Goal: Task Accomplishment & Management: Manage account settings

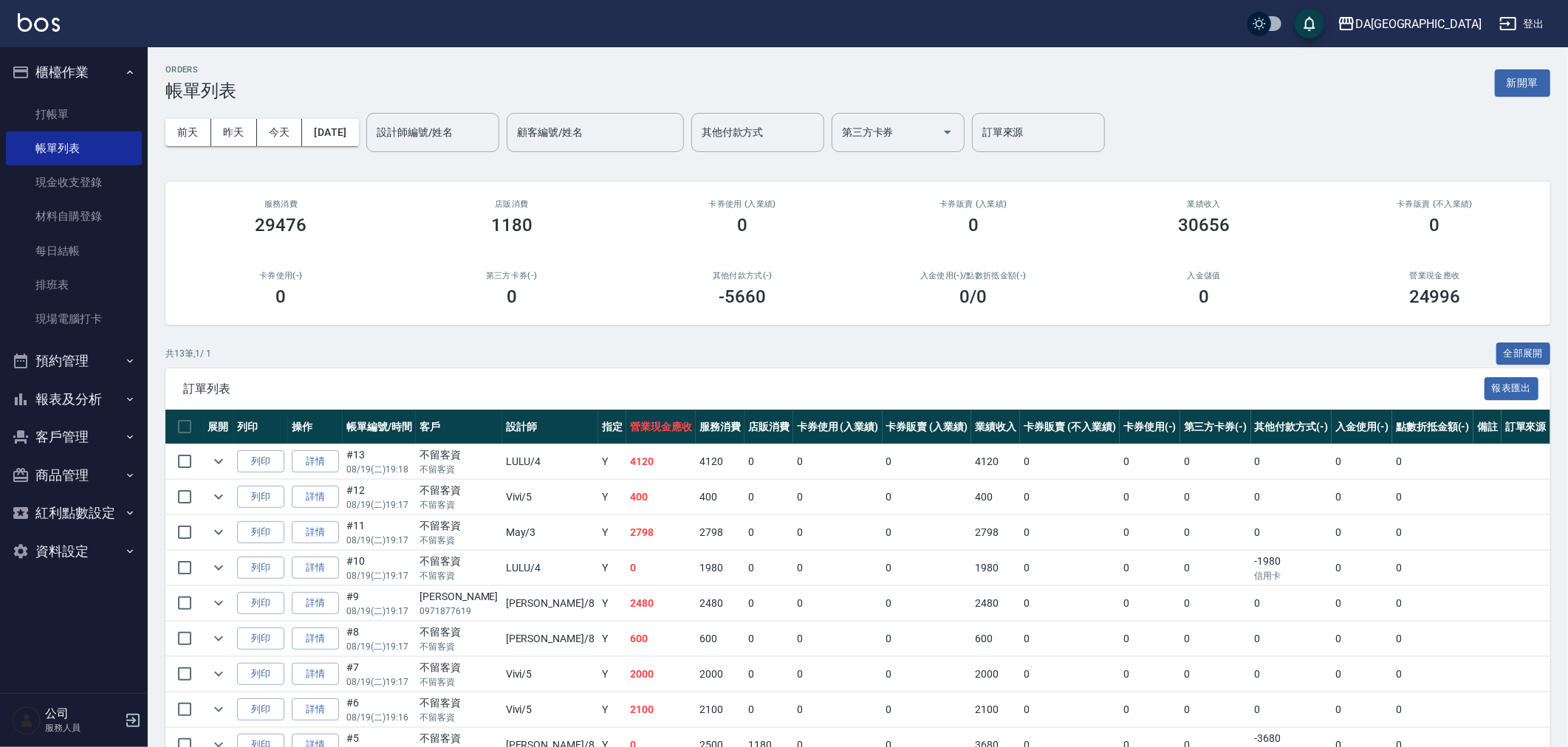
click at [88, 401] on button "報表及分析" at bounding box center [73, 400] width 136 height 38
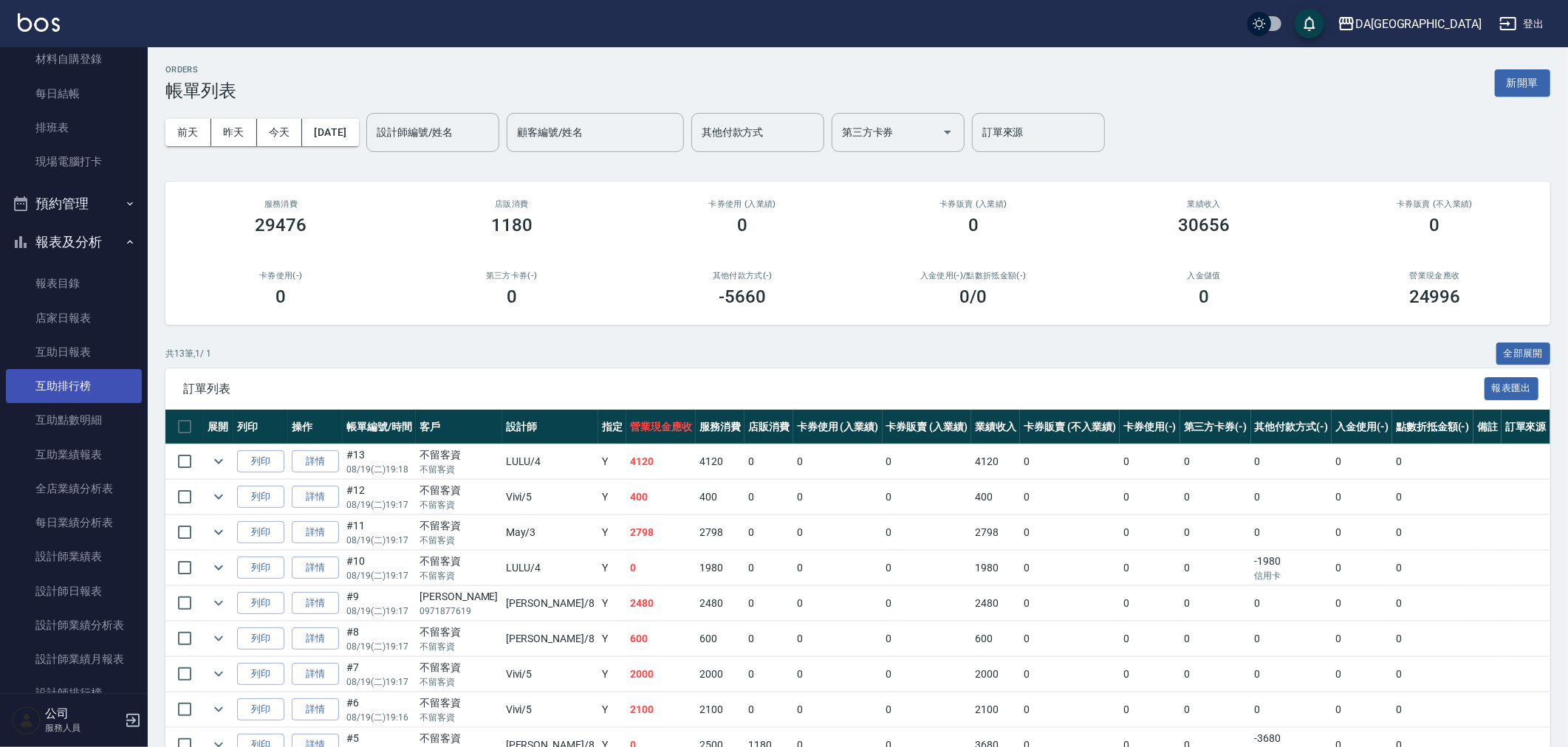
scroll to position [164, 0]
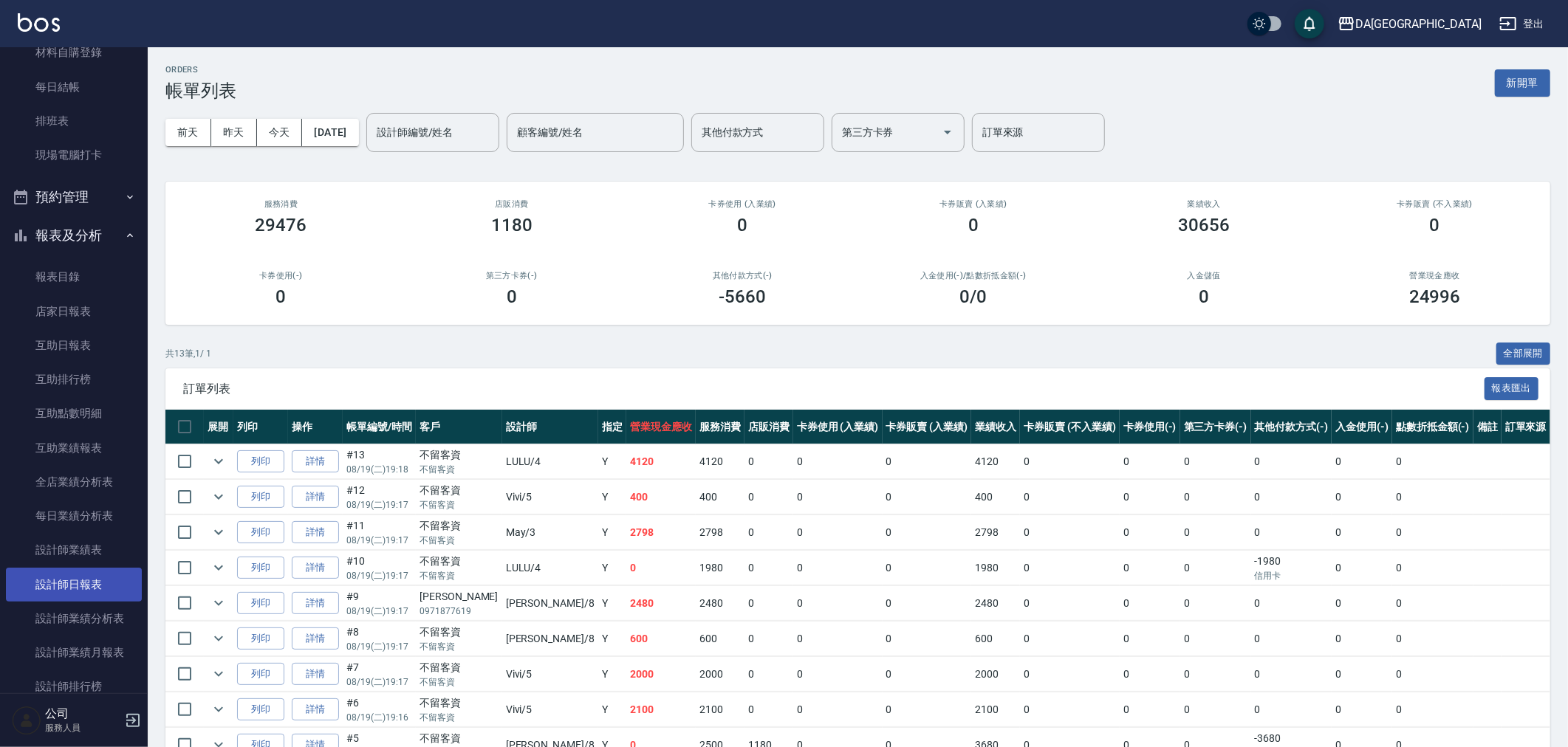
click at [75, 585] on link "設計師日報表" at bounding box center [73, 585] width 136 height 34
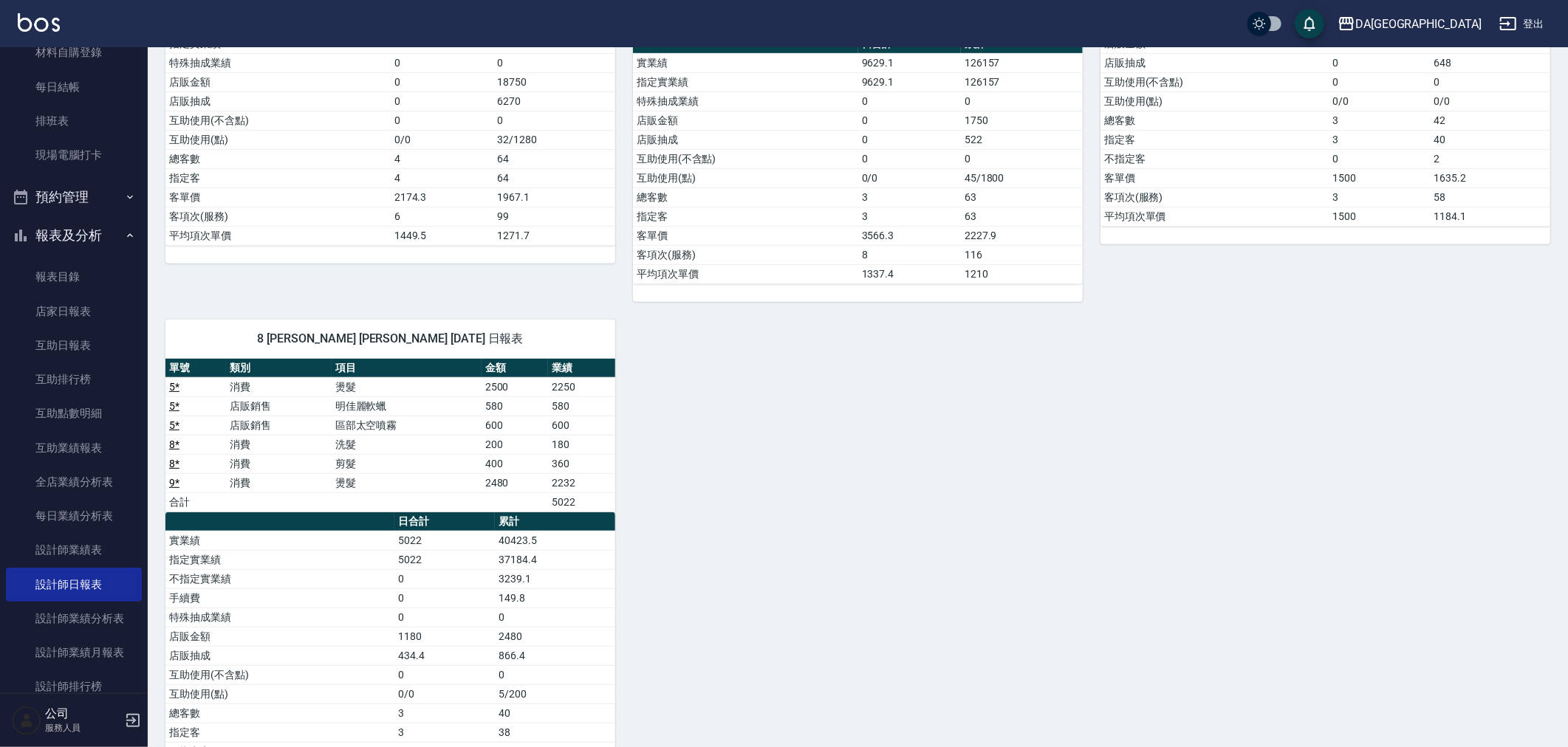
scroll to position [410, 0]
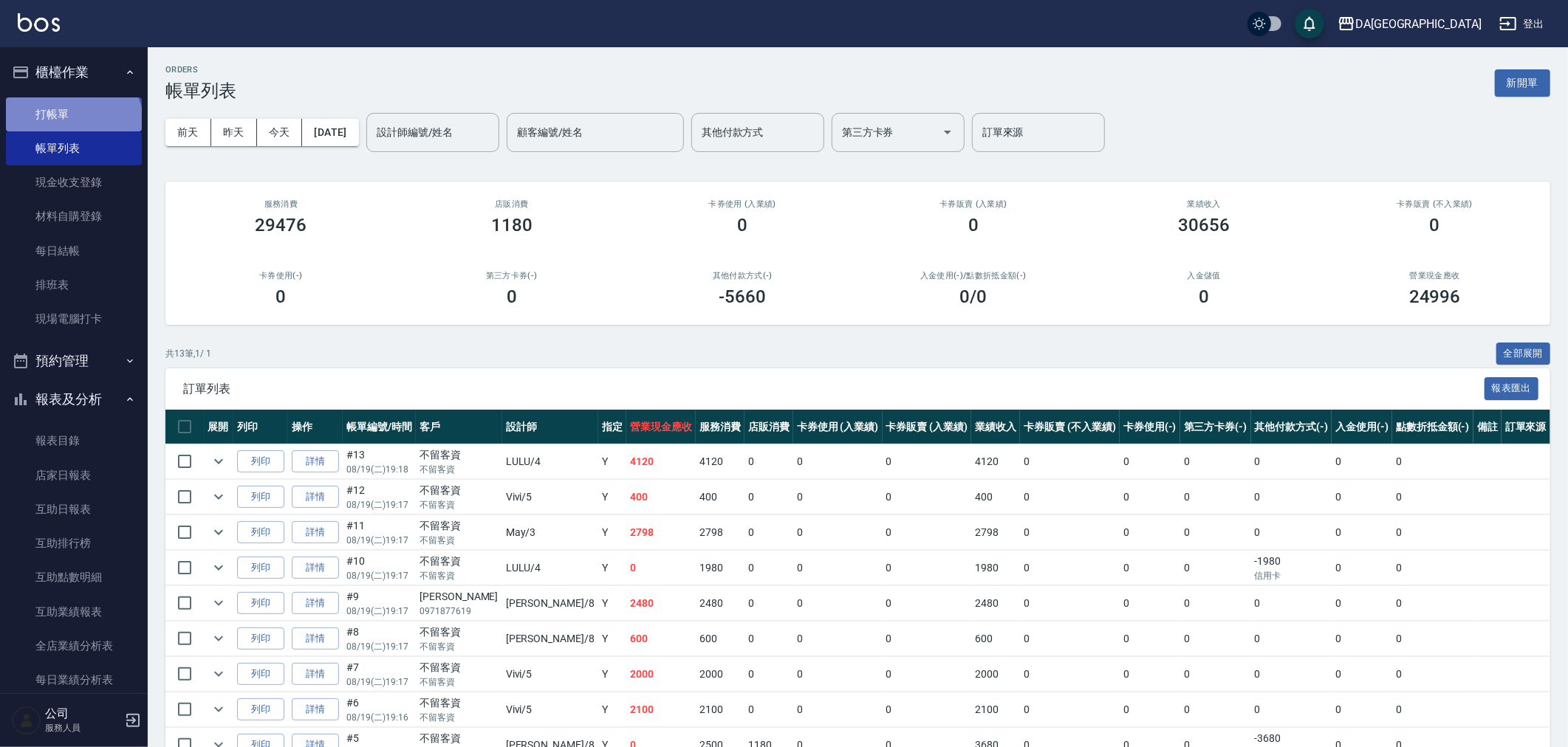
click at [72, 126] on link "打帳單" at bounding box center [73, 114] width 136 height 34
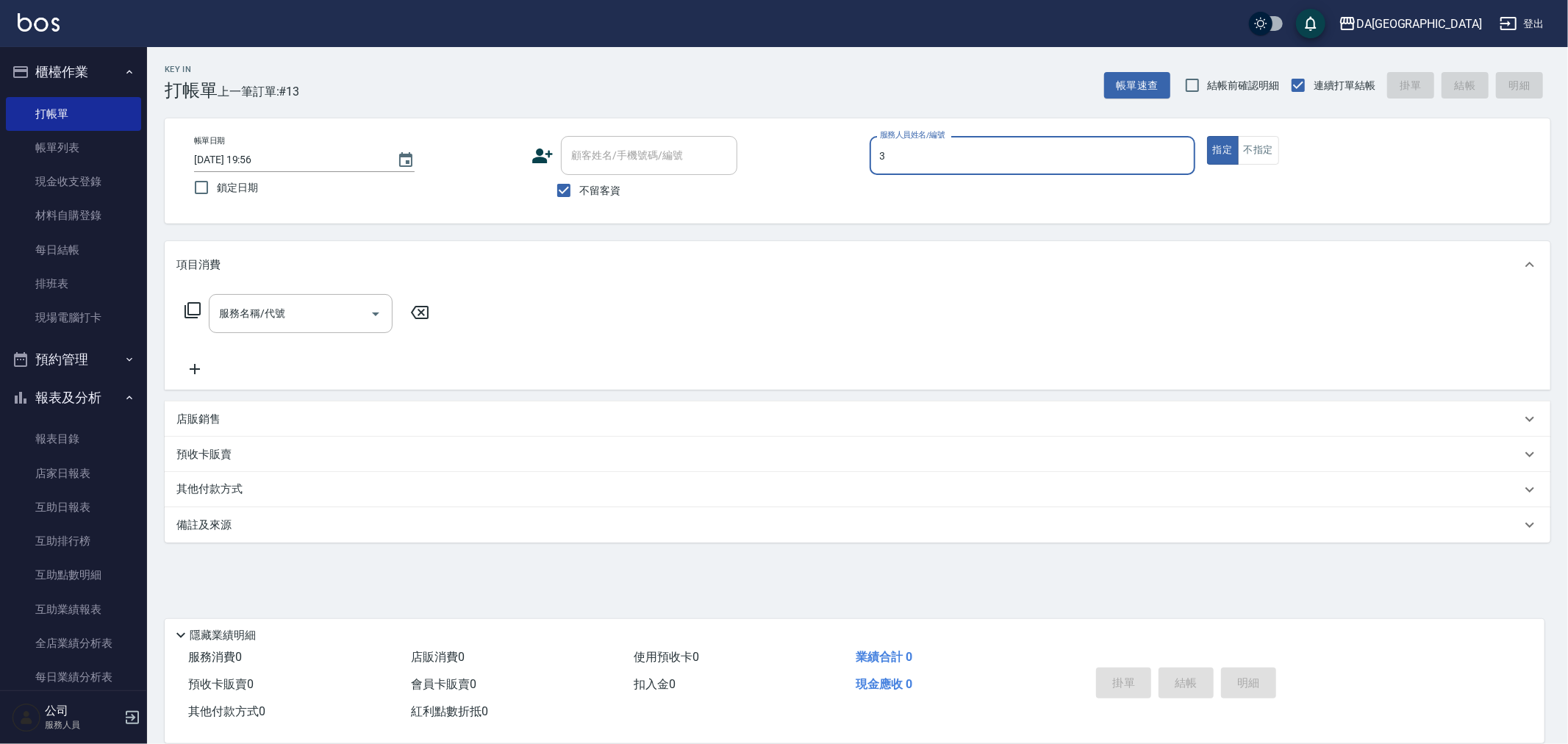
type input "May-3"
type button "true"
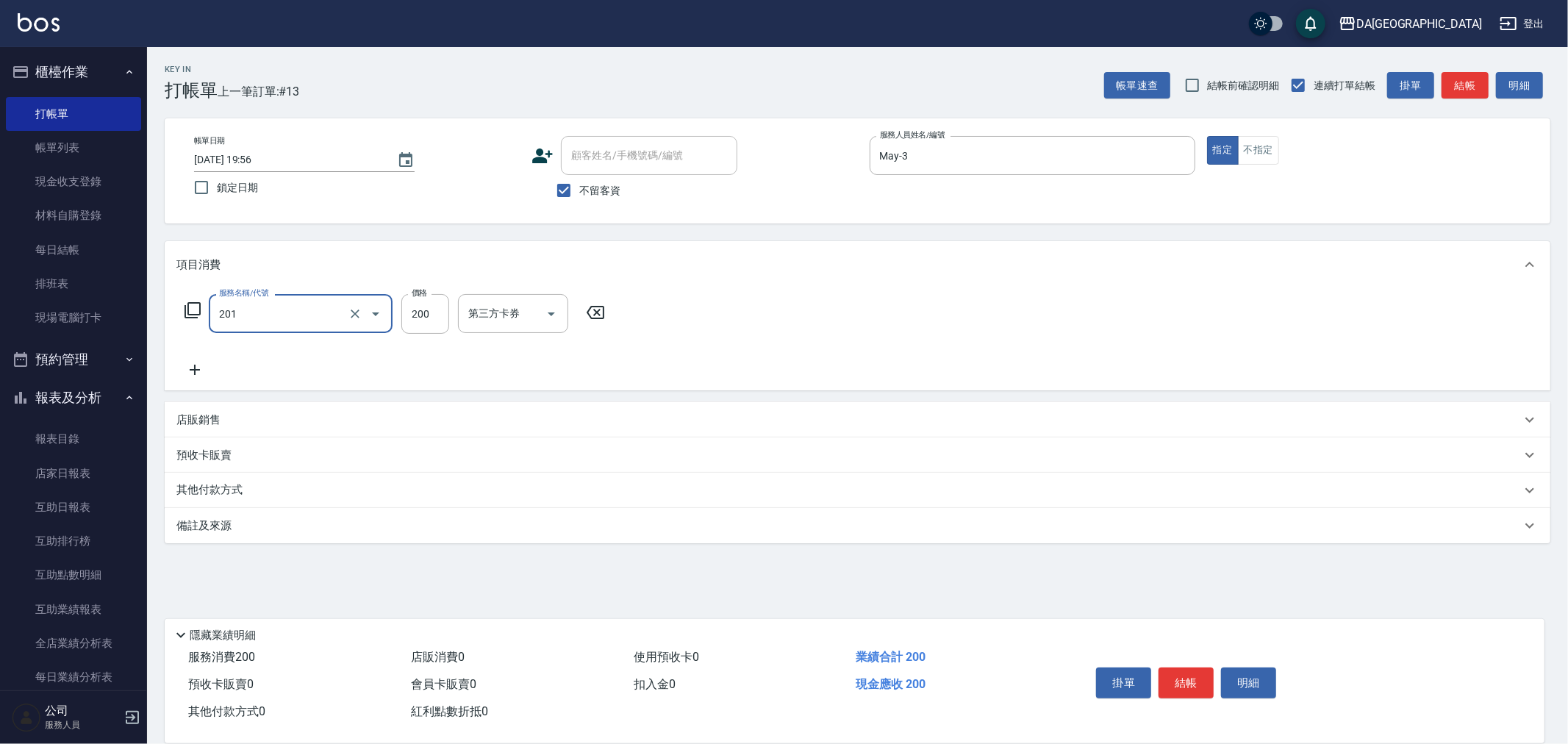
type input "洗髮(201)"
type input "400"
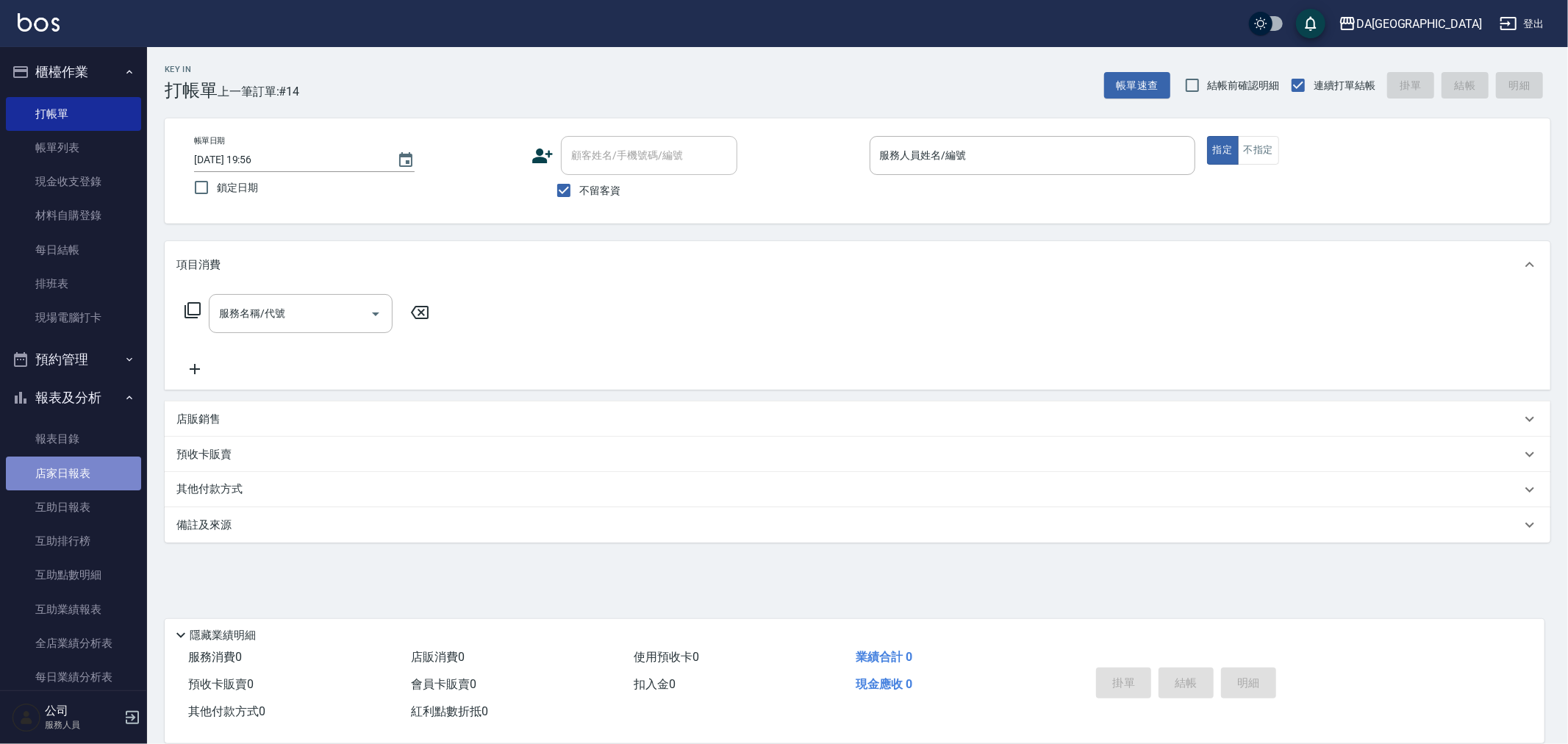
click at [89, 486] on link "店家日報表" at bounding box center [73, 474] width 135 height 34
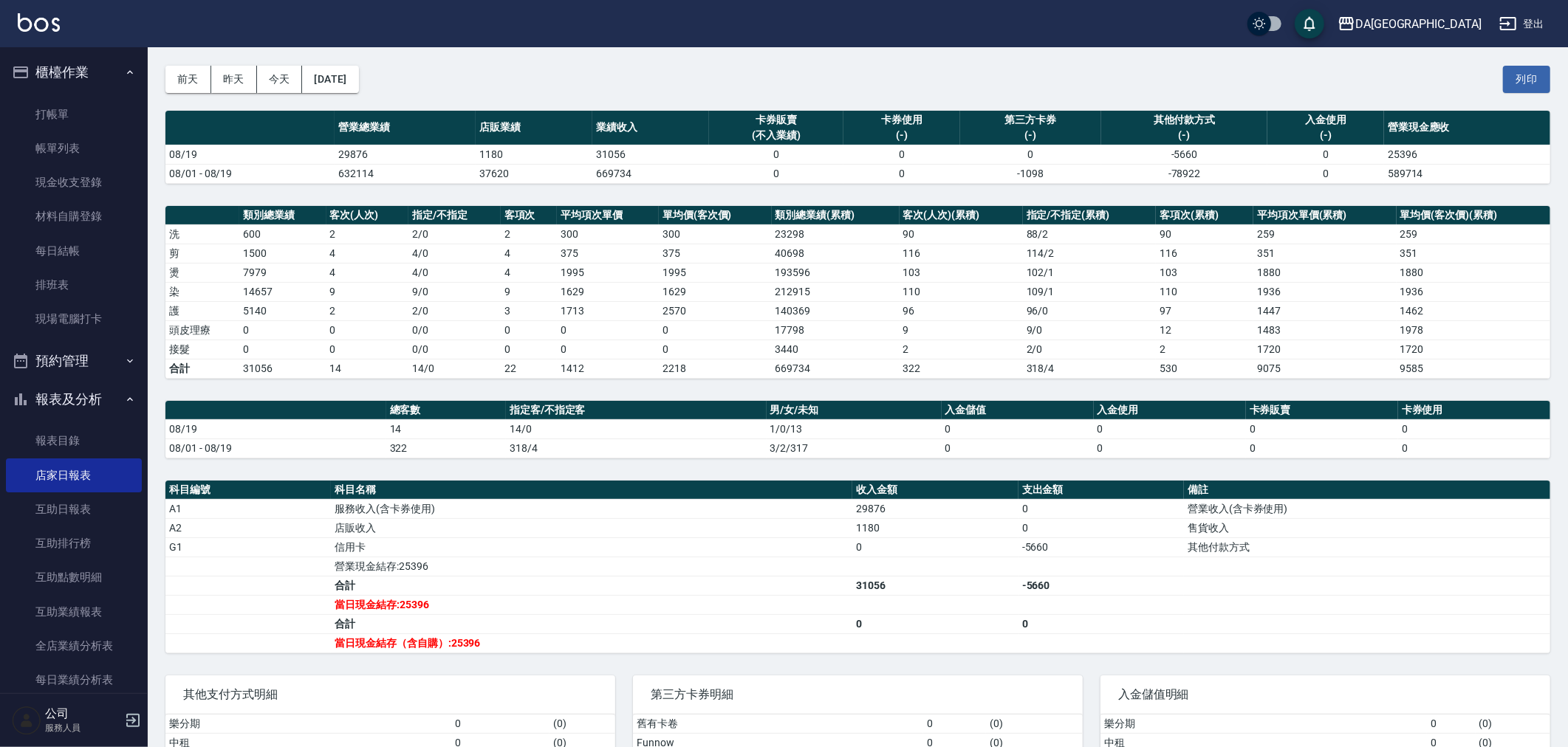
scroll to position [82, 0]
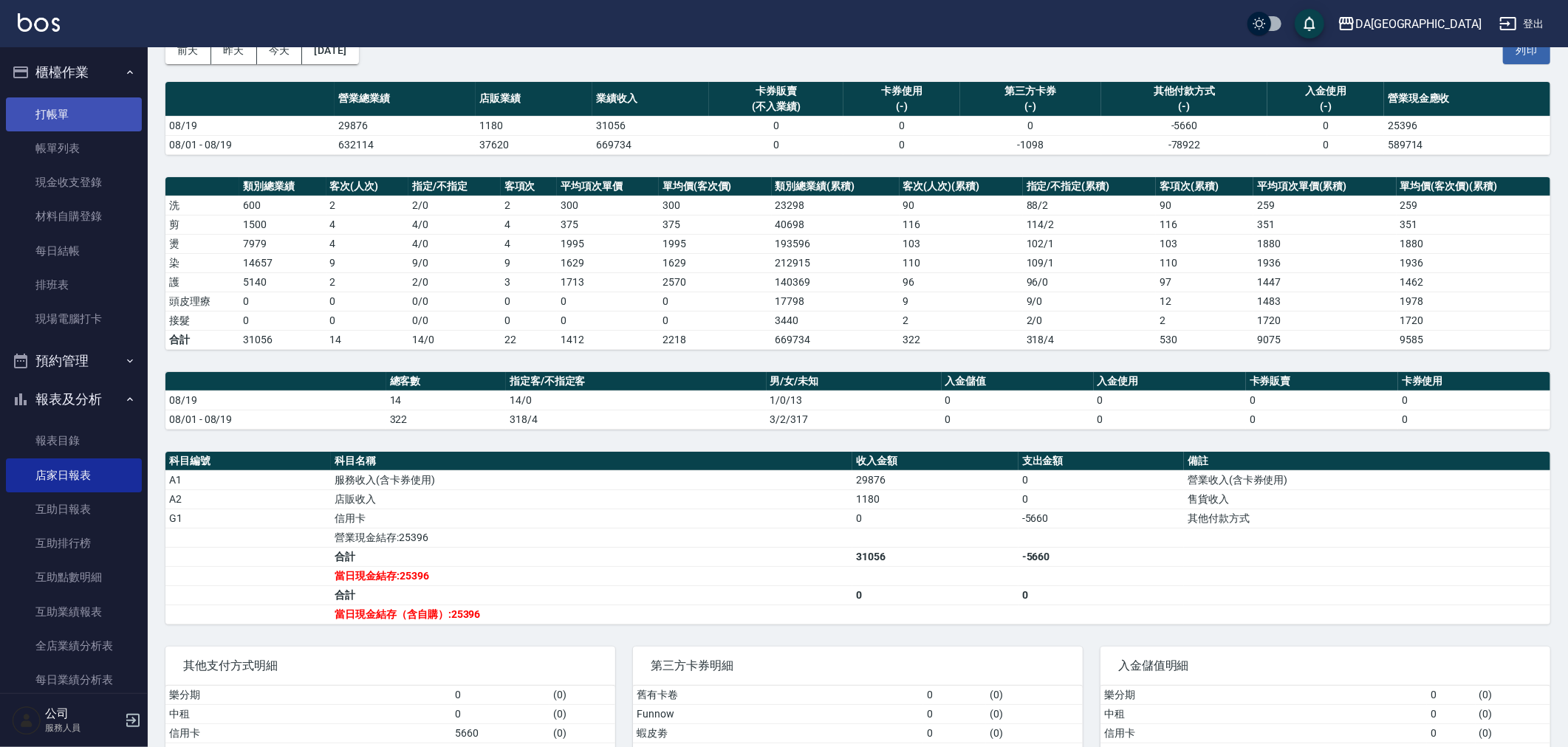
click at [72, 113] on link "打帳單" at bounding box center [73, 114] width 136 height 34
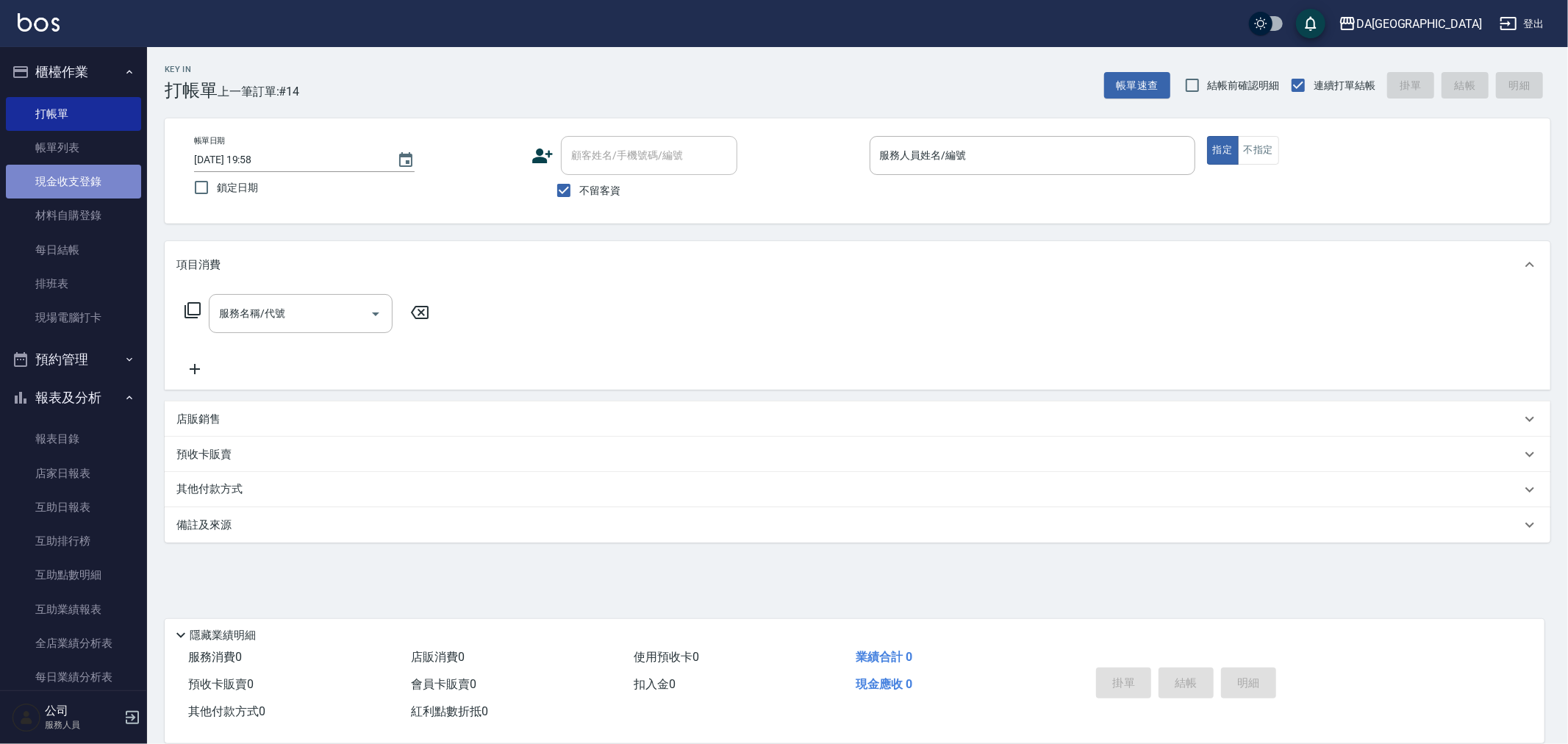
click at [107, 166] on link "現金收支登錄" at bounding box center [73, 182] width 135 height 34
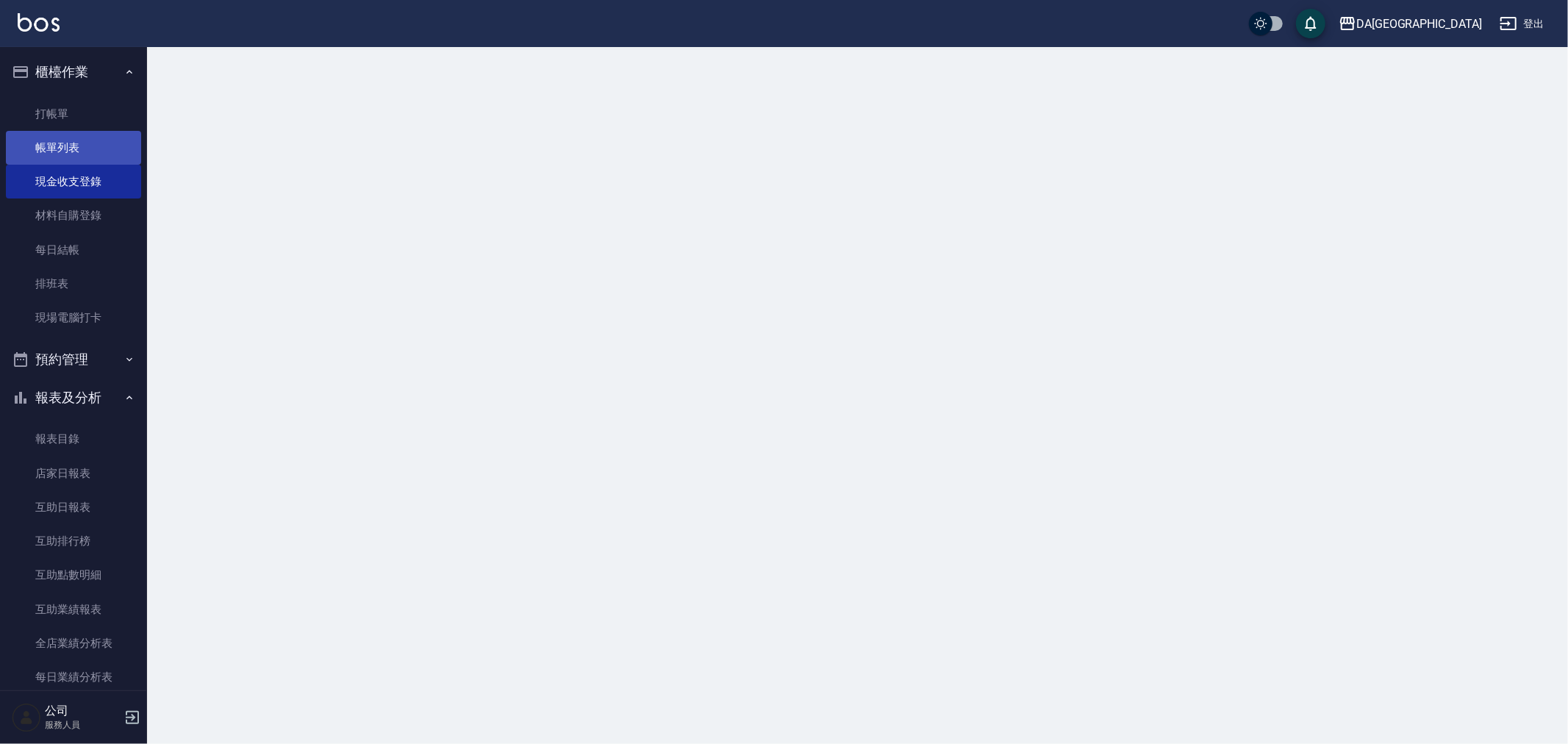
click at [106, 158] on link "帳單列表" at bounding box center [73, 148] width 135 height 34
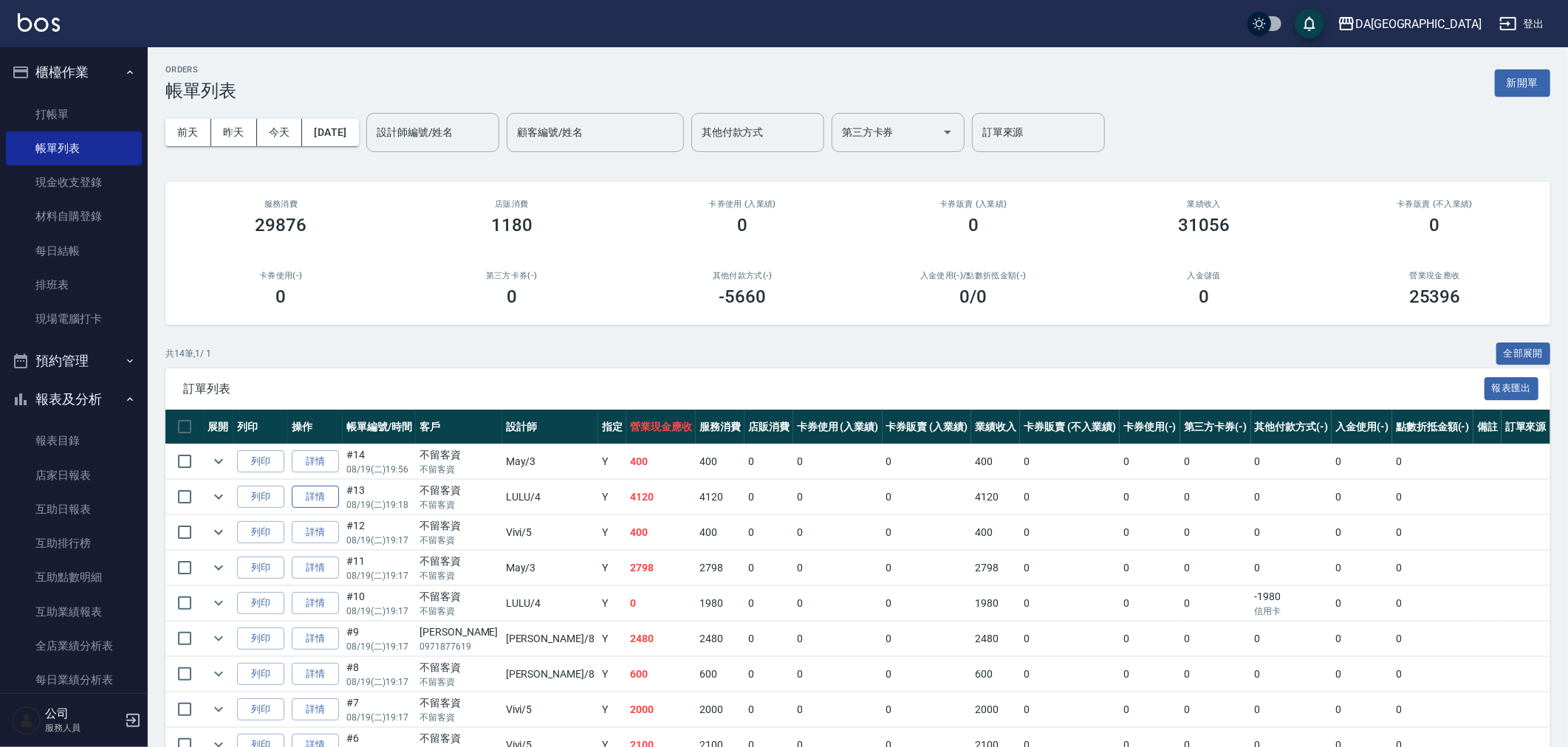
click at [339, 489] on link "詳情" at bounding box center [315, 496] width 47 height 22
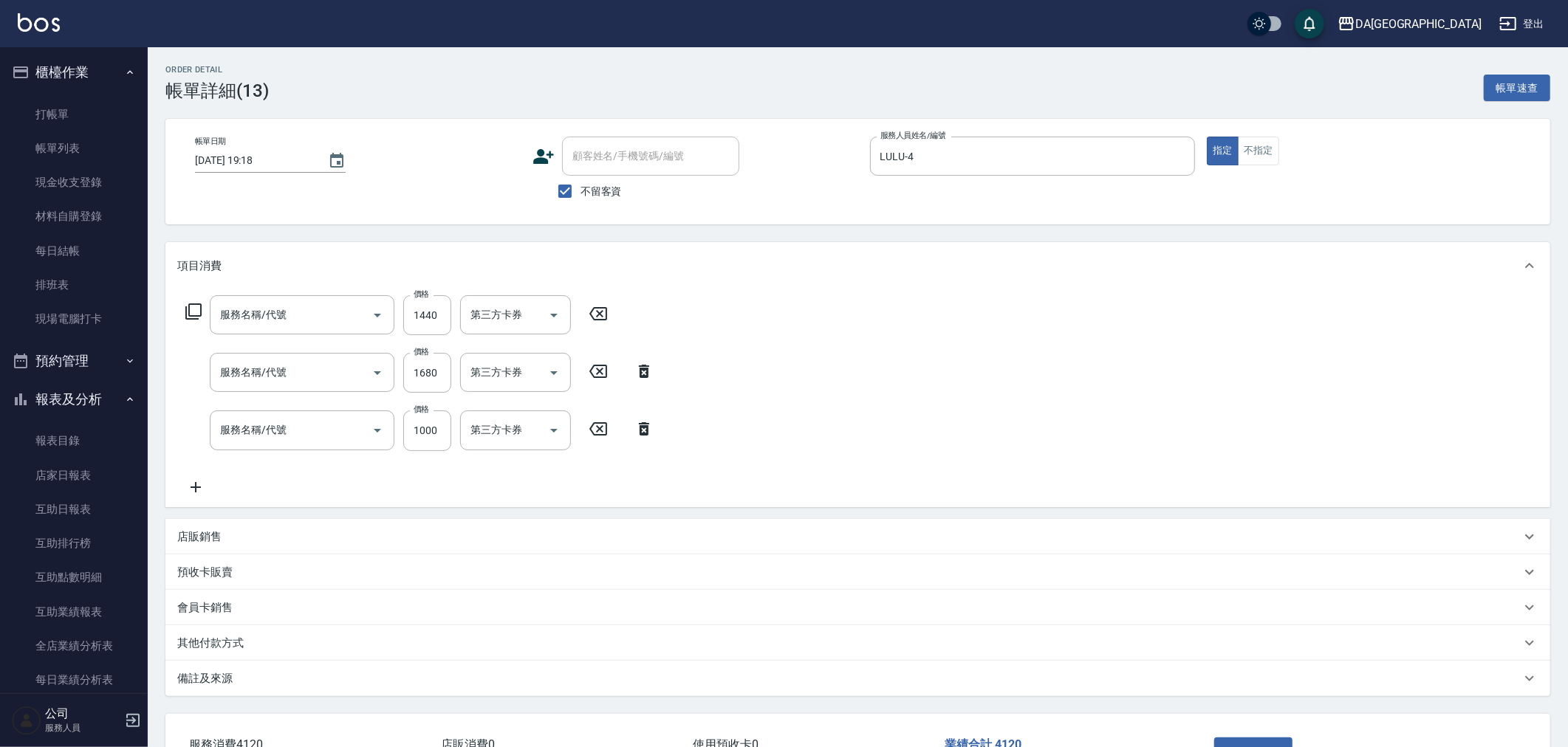
type input "[DATE] 19:18"
checkbox input "true"
type input "LULU-4"
type input "自備護髮(1000上)(601)"
type input "染髮(501)"
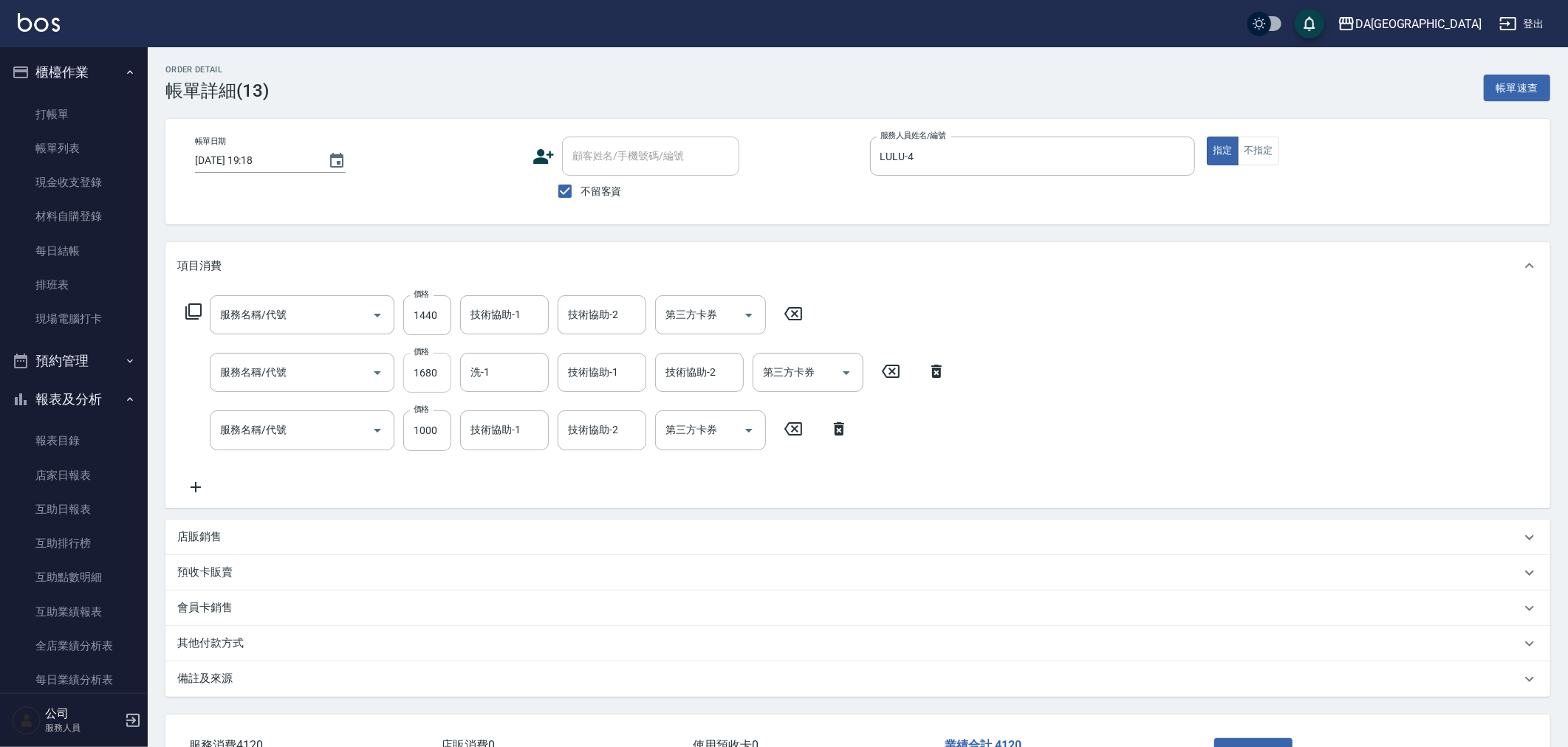
type input "自備護髮(1000上)(601)"
click at [420, 362] on input "1680" at bounding box center [427, 373] width 48 height 40
click at [801, 439] on div "服務名稱/代號 自備護髮(1000上)(601) 服務名稱/代號 價格 1000 價格 技術協助-1 技術協助-1 技術協助-2 技術協助-2 第三方卡券 第…" at bounding box center [517, 431] width 681 height 40
click at [800, 431] on icon at bounding box center [793, 429] width 37 height 17
click at [182, 301] on div "服務名稱/代號 自備護髮(1000上)(601) 服務名稱/代號 價格 1440 價格 技術協助-1 技術協助-1 技術協助-2 技術協助-2 第三方卡券 第…" at bounding box center [495, 316] width 635 height 40
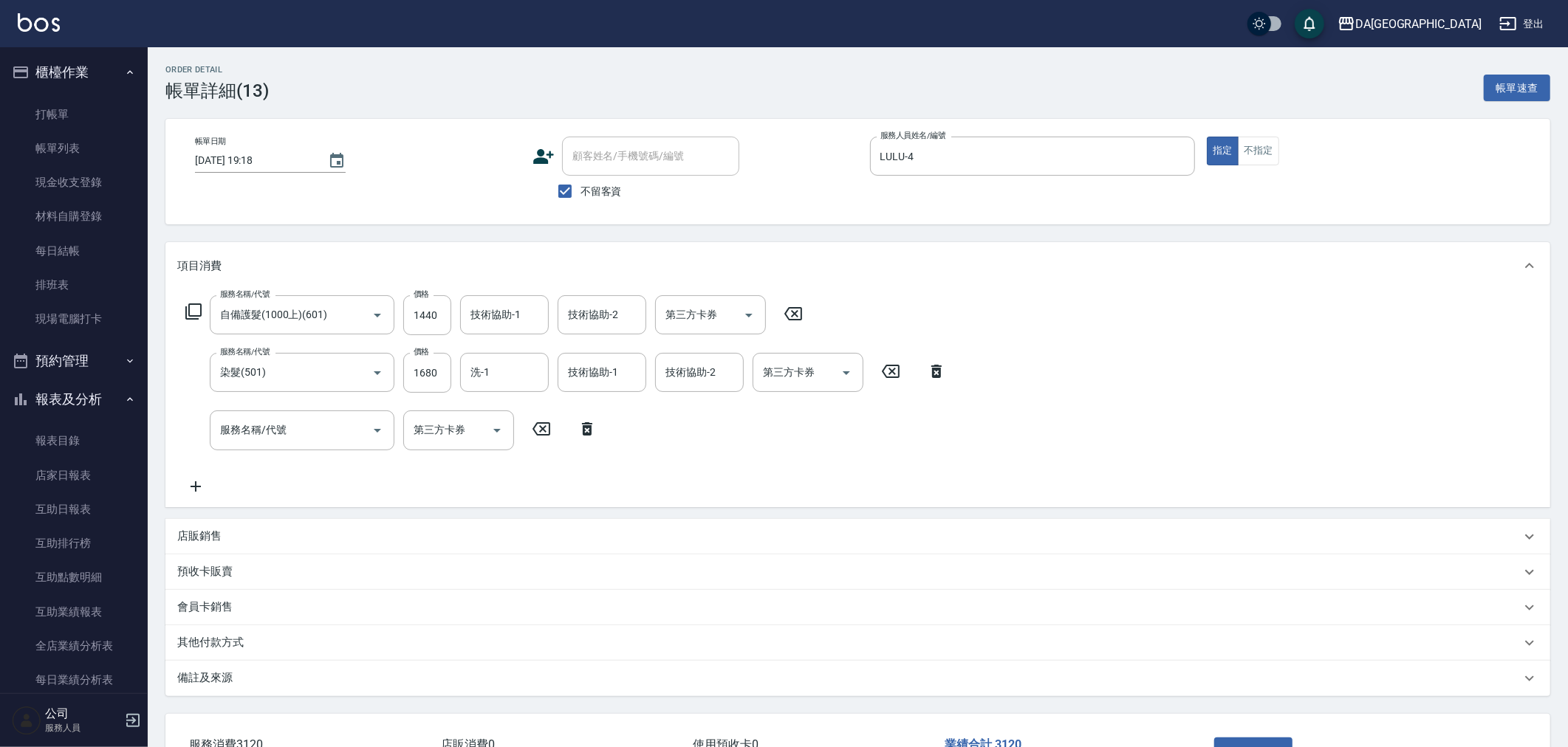
click at [187, 304] on icon at bounding box center [193, 311] width 17 height 17
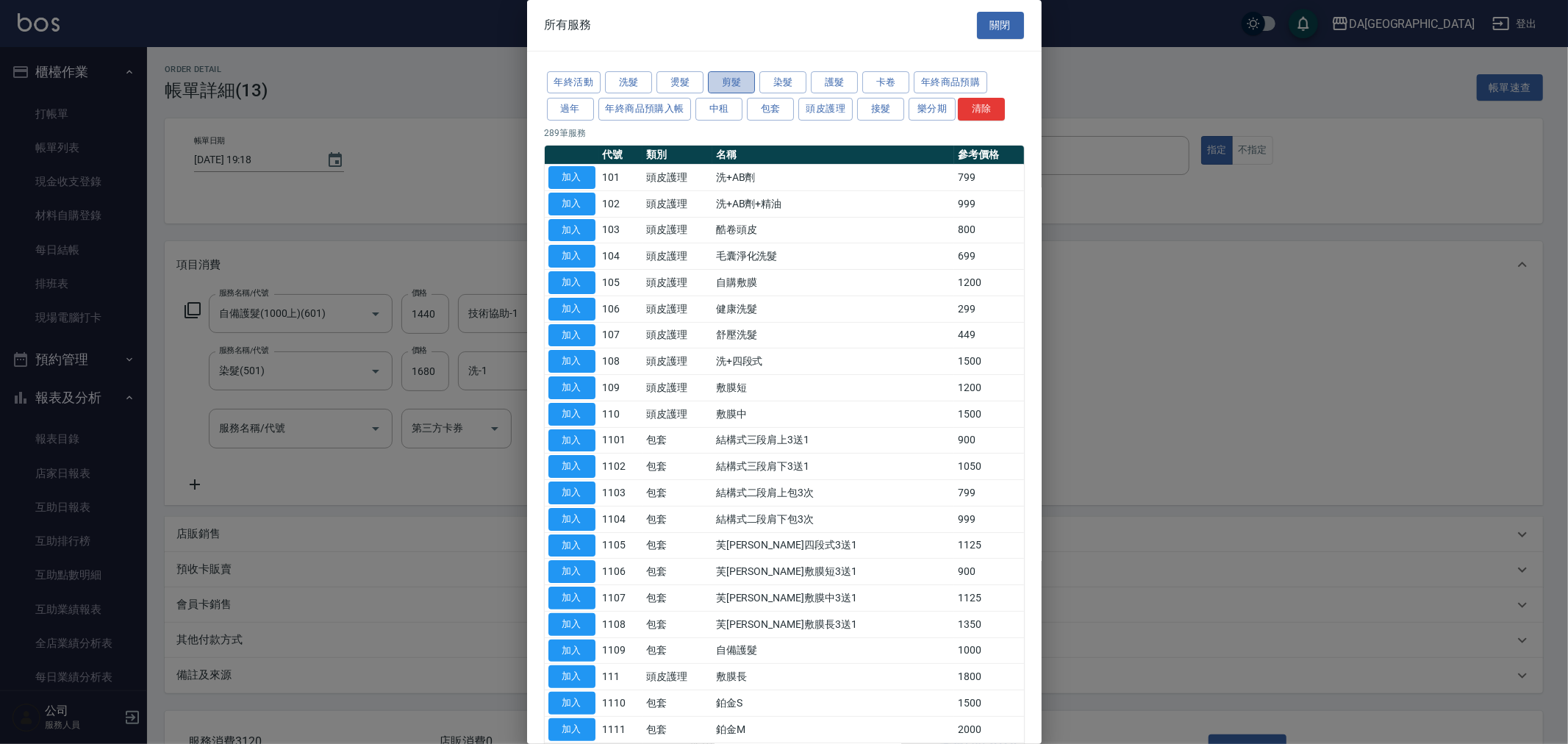
click at [736, 77] on button "剪髮" at bounding box center [731, 82] width 47 height 22
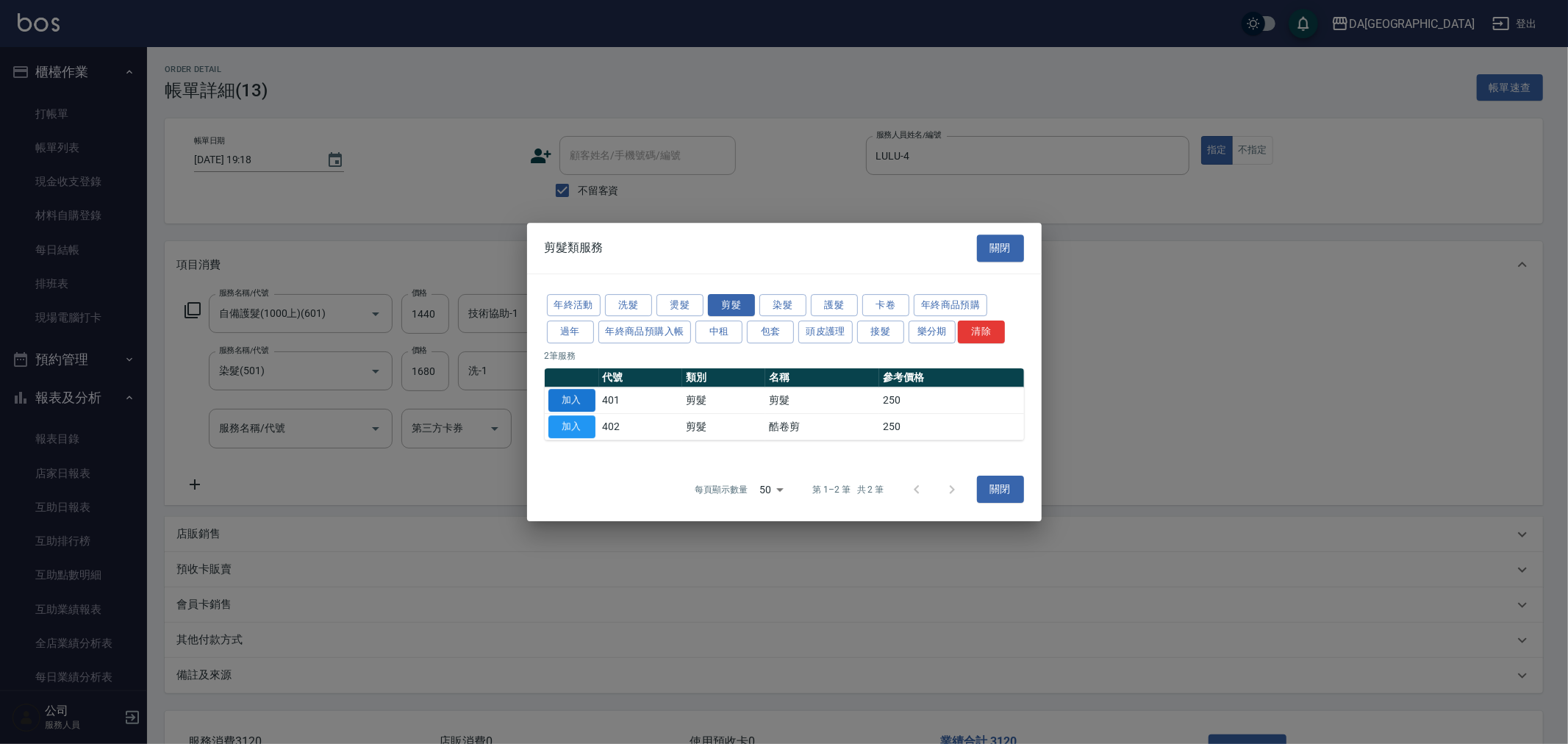
click at [587, 393] on button "加入" at bounding box center [571, 400] width 47 height 22
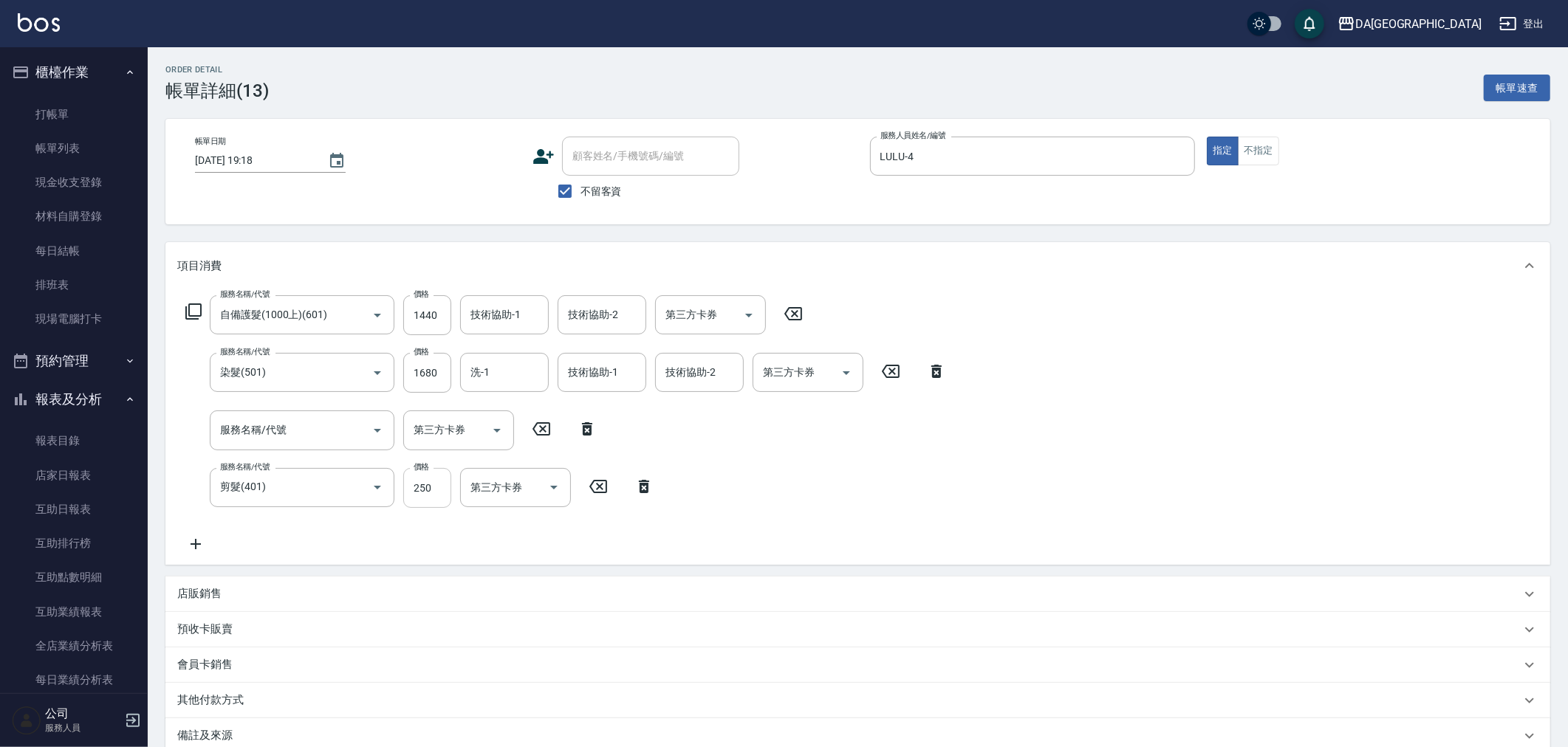
click at [433, 483] on input "250" at bounding box center [427, 488] width 48 height 40
click at [409, 486] on input "250" at bounding box center [427, 488] width 48 height 40
click at [421, 486] on input "300250" at bounding box center [427, 488] width 48 height 40
drag, startPoint x: 407, startPoint y: 486, endPoint x: 686, endPoint y: 520, distance: 281.1
click at [629, 508] on div "服務名稱/代號 自備護髮(1000上)(601) 服務名稱/代號 價格 1440 價格 技術協助-1 技術協助-1 技術協助-2 技術協助-2 第三方卡券 第…" at bounding box center [567, 424] width 778 height 257
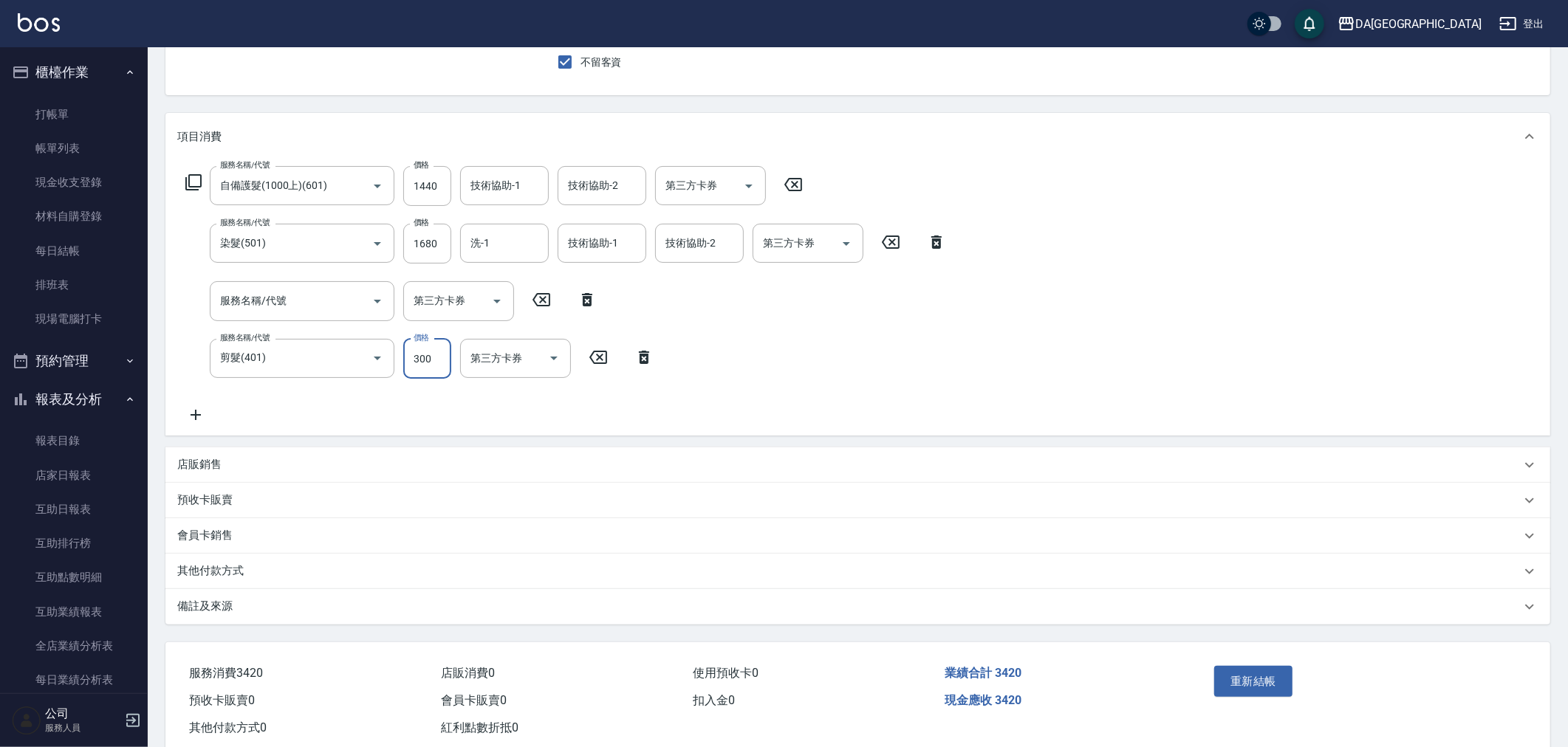
scroll to position [164, 0]
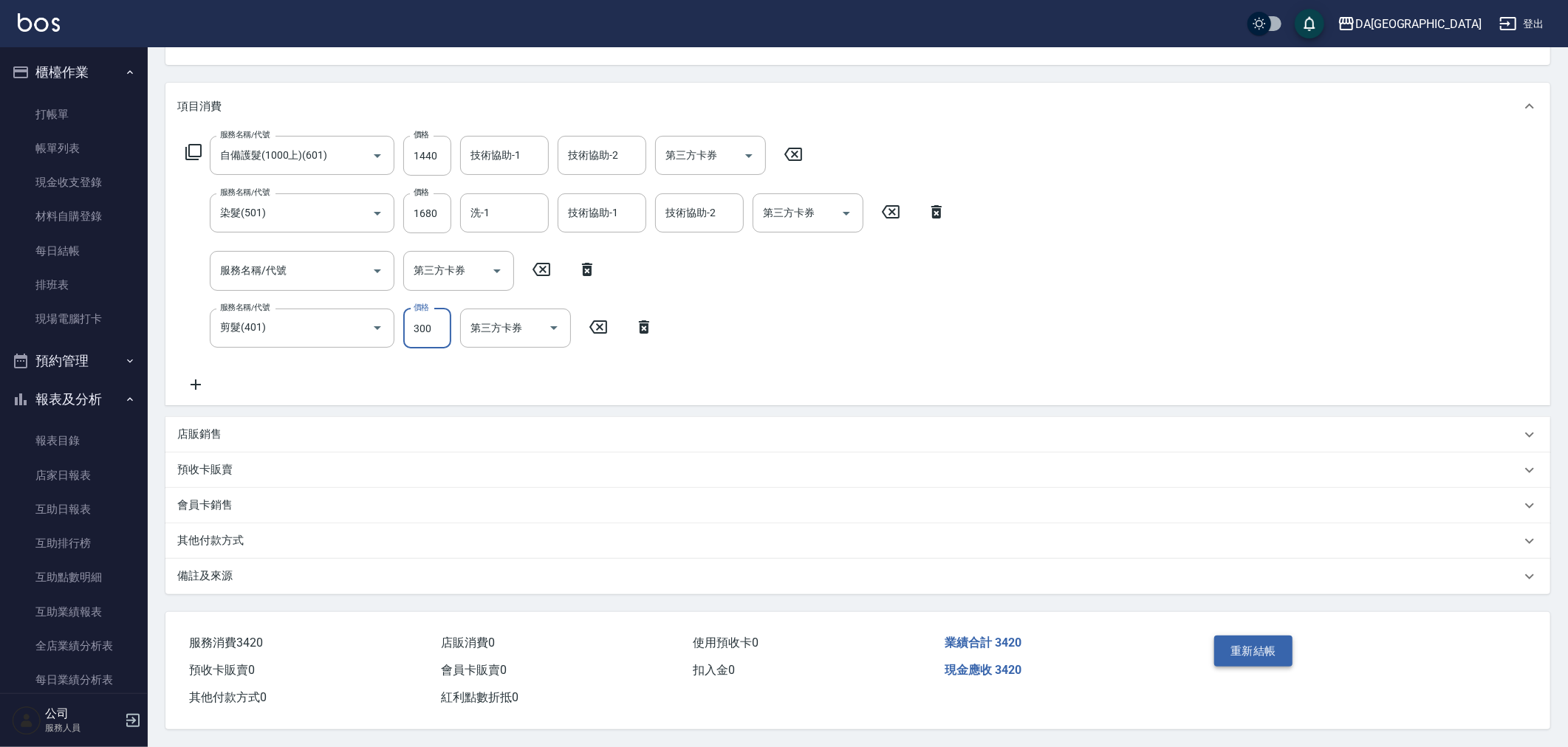
type input "300"
click at [1253, 653] on button "重新結帳" at bounding box center [1254, 650] width 78 height 31
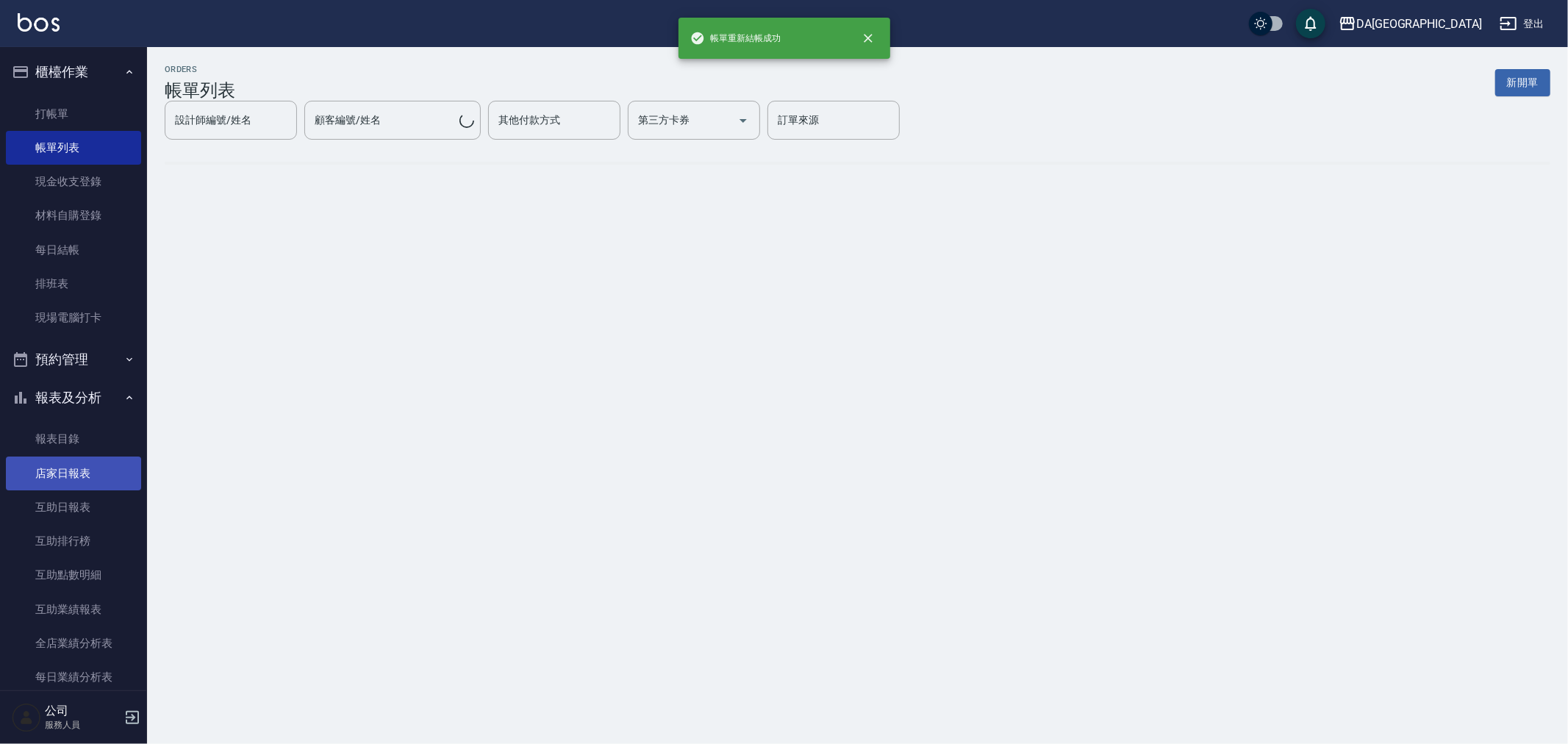
click at [56, 473] on link "店家日報表" at bounding box center [73, 474] width 135 height 34
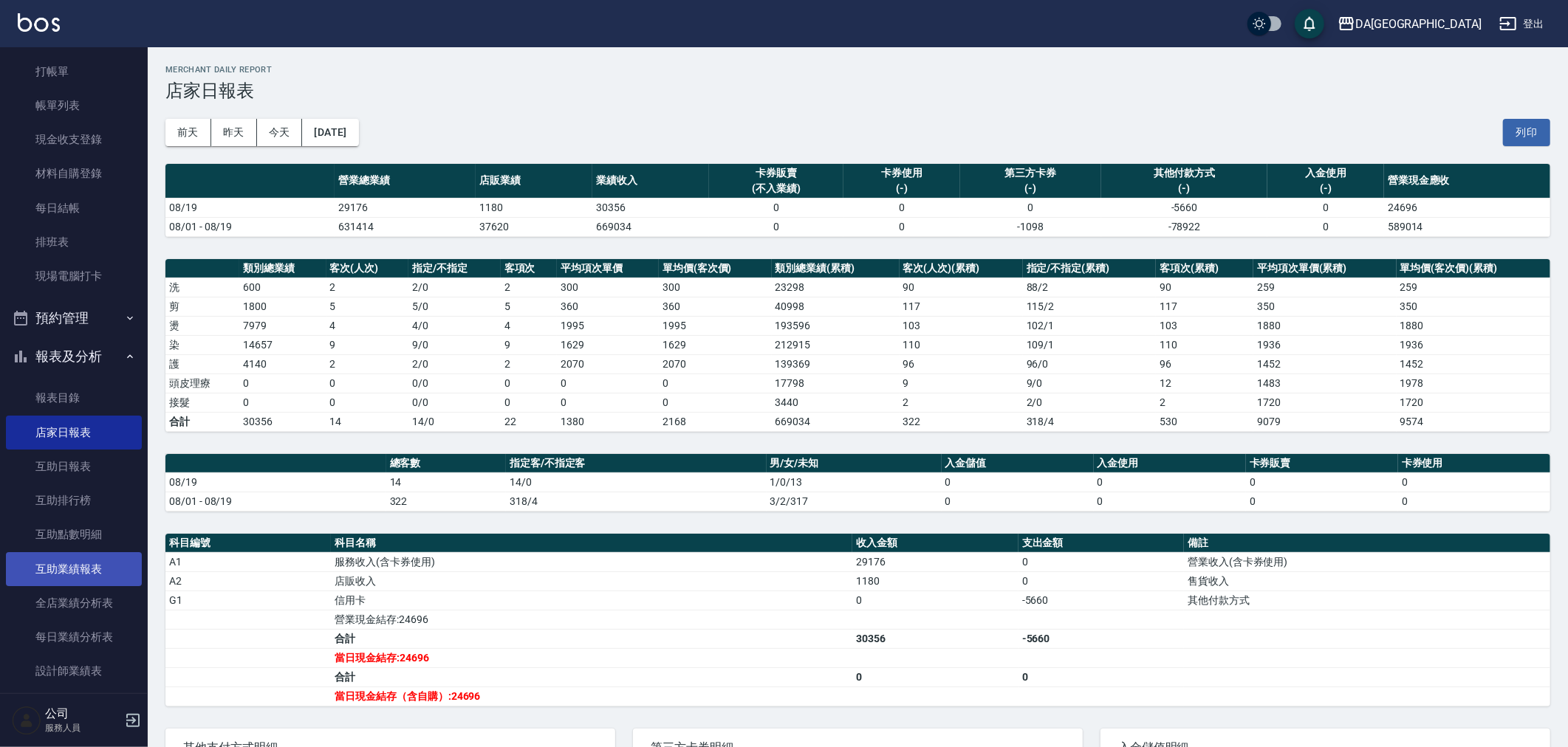
scroll to position [82, 0]
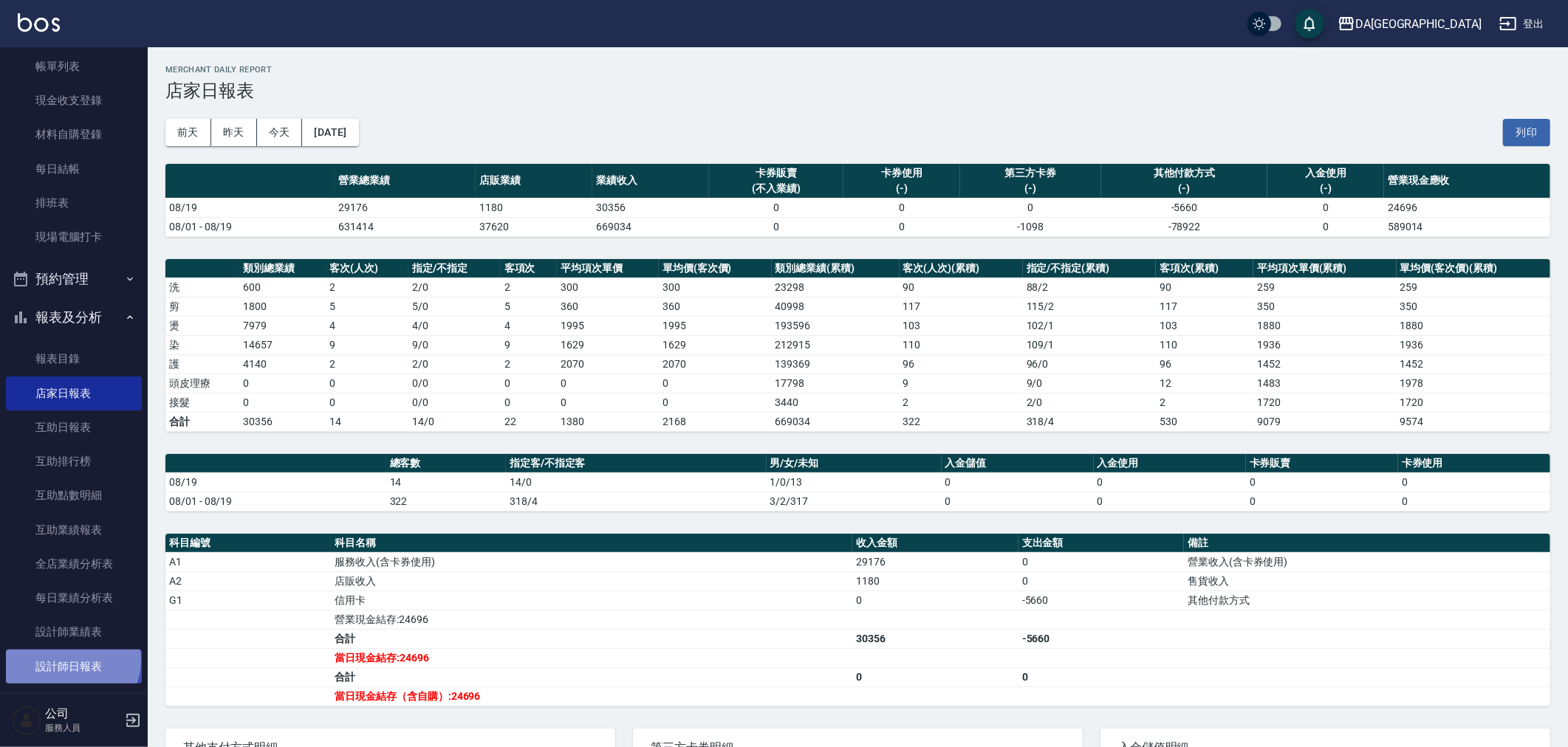
click at [71, 660] on link "設計師日報表" at bounding box center [73, 666] width 136 height 34
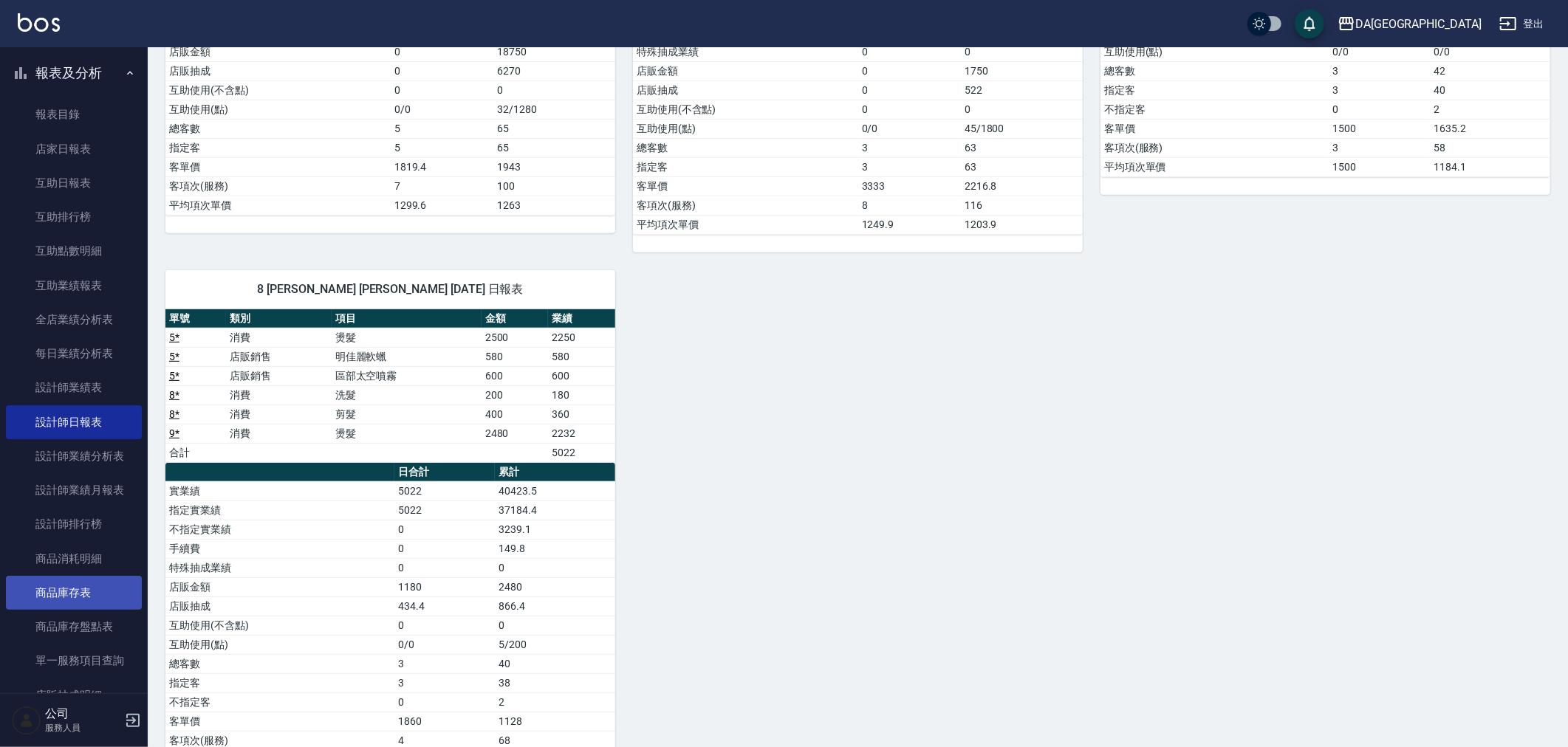
scroll to position [328, 0]
